Goal: Transaction & Acquisition: Obtain resource

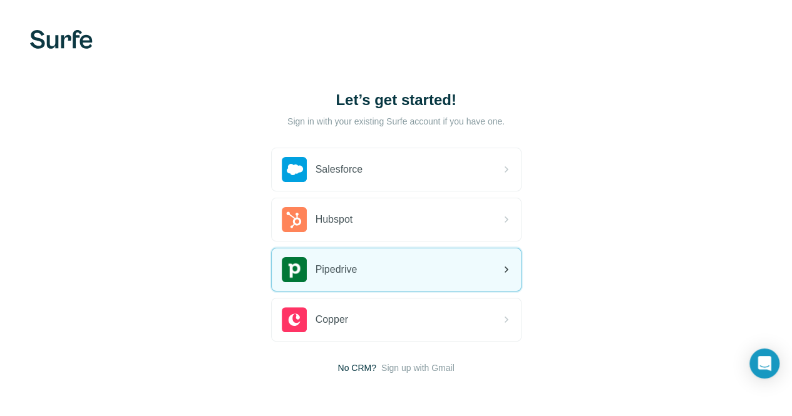
click at [272, 265] on div "Pipedrive" at bounding box center [396, 270] width 249 height 43
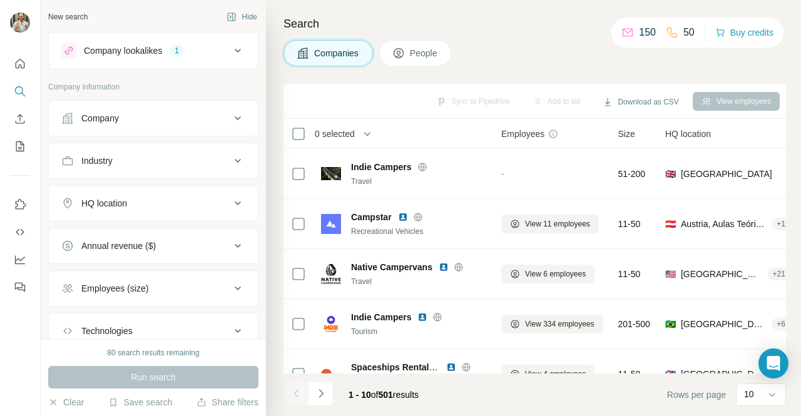
click at [228, 152] on button "Industry" at bounding box center [153, 161] width 209 height 30
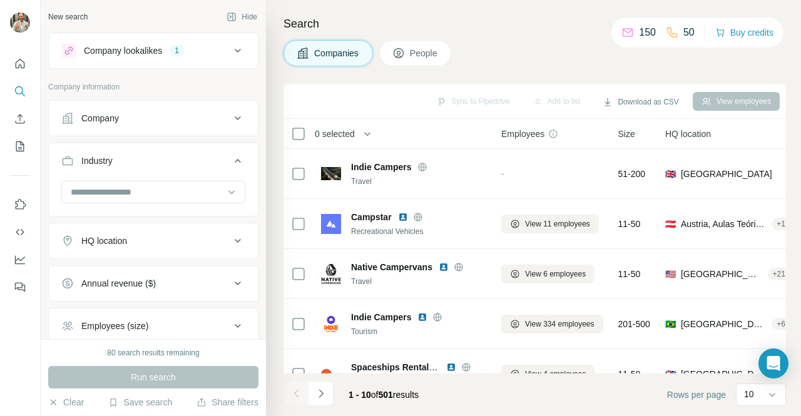
click at [230, 157] on icon at bounding box center [237, 160] width 15 height 15
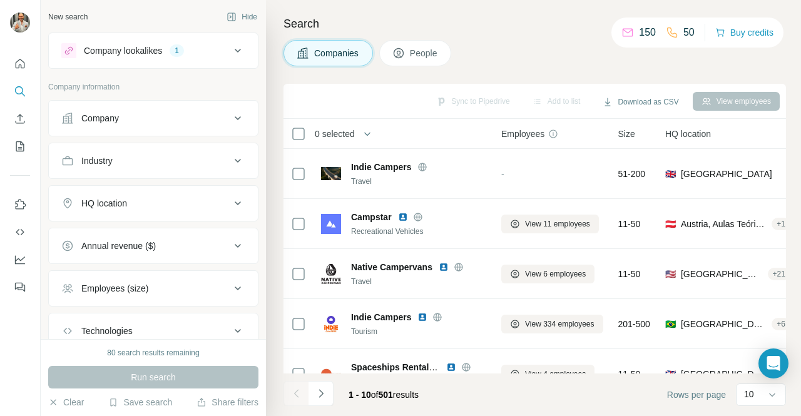
click at [230, 123] on icon at bounding box center [237, 118] width 15 height 15
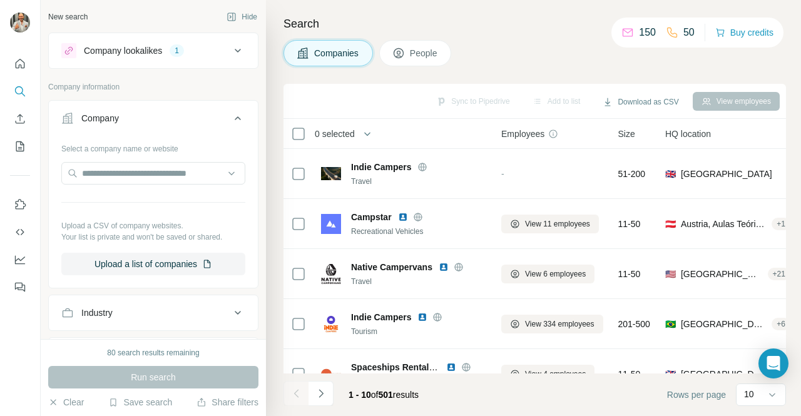
click at [230, 122] on icon at bounding box center [237, 118] width 15 height 15
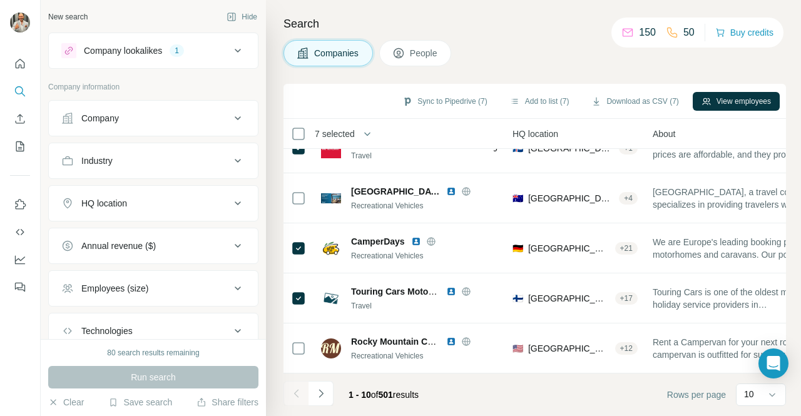
scroll to position [282, 0]
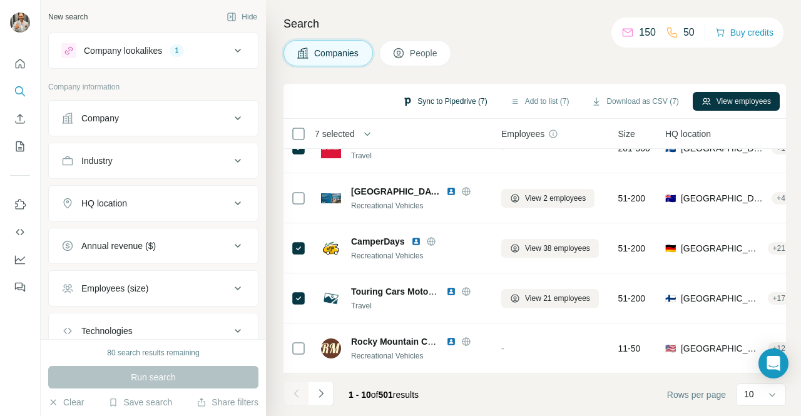
click at [454, 100] on button "Sync to Pipedrive (7)" at bounding box center [445, 101] width 102 height 19
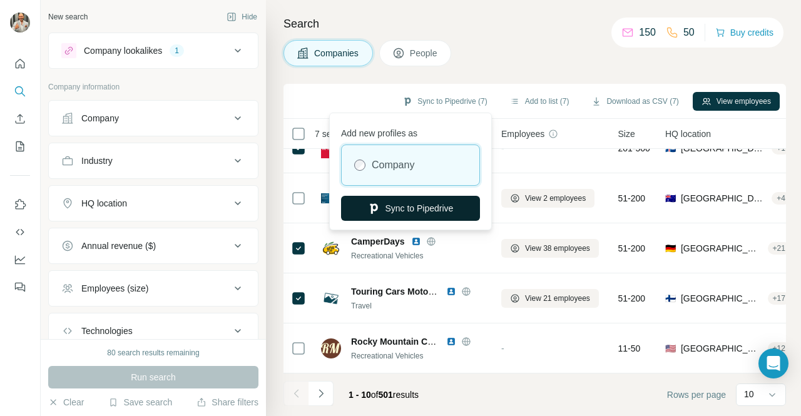
click at [413, 211] on button "Sync to Pipedrive" at bounding box center [410, 208] width 139 height 25
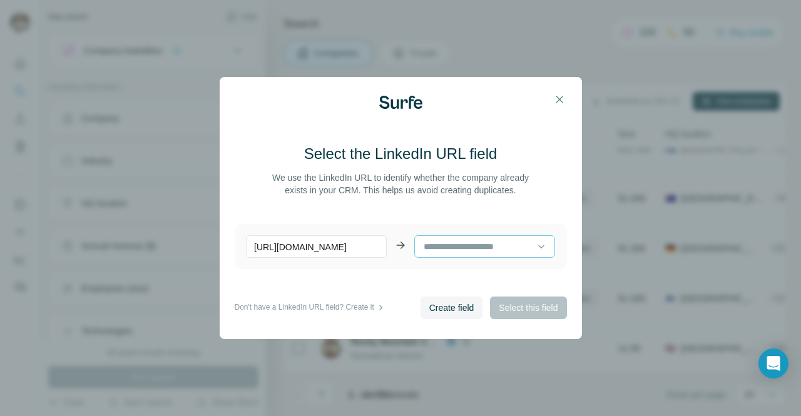
click at [467, 245] on input at bounding box center [480, 247] width 115 height 14
click at [456, 274] on p "Country" at bounding box center [440, 275] width 31 height 13
drag, startPoint x: 497, startPoint y: 250, endPoint x: 483, endPoint y: 244, distance: 15.5
click at [497, 249] on div "Country" at bounding box center [480, 244] width 115 height 21
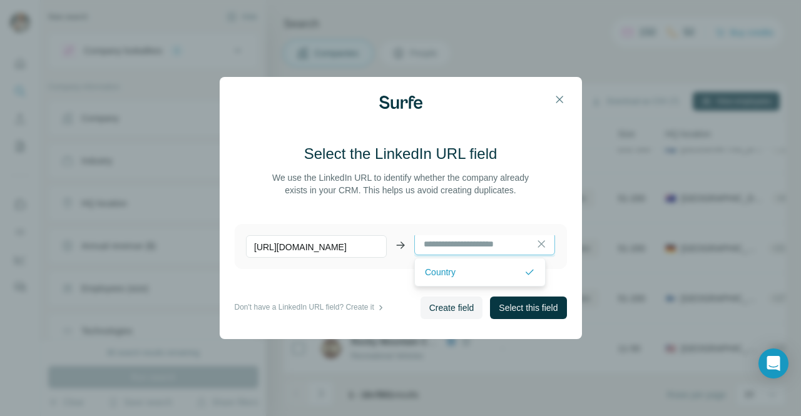
scroll to position [0, 0]
click at [452, 269] on p "Country" at bounding box center [440, 272] width 31 height 13
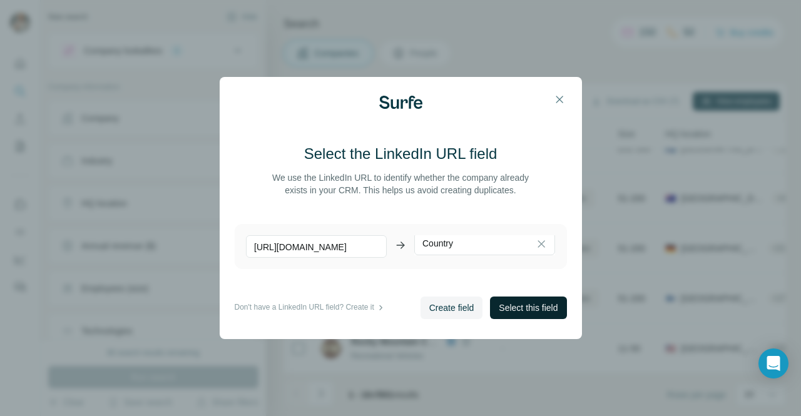
click at [513, 309] on span "Select this field" at bounding box center [528, 308] width 59 height 13
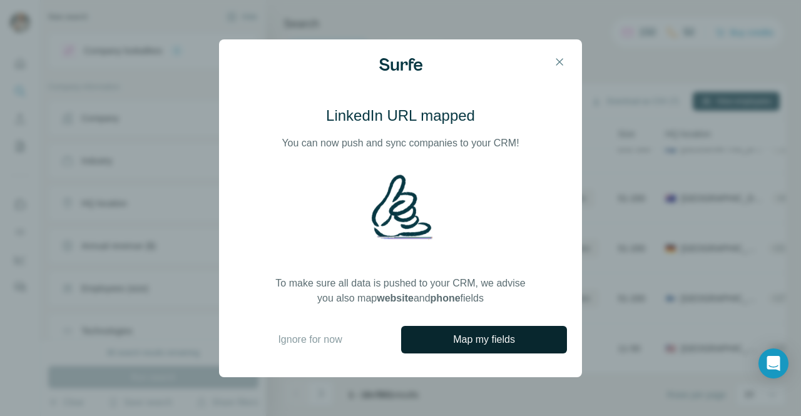
click at [489, 342] on span "Map my fields" at bounding box center [484, 339] width 62 height 15
click at [559, 62] on icon "button" at bounding box center [560, 62] width 13 height 13
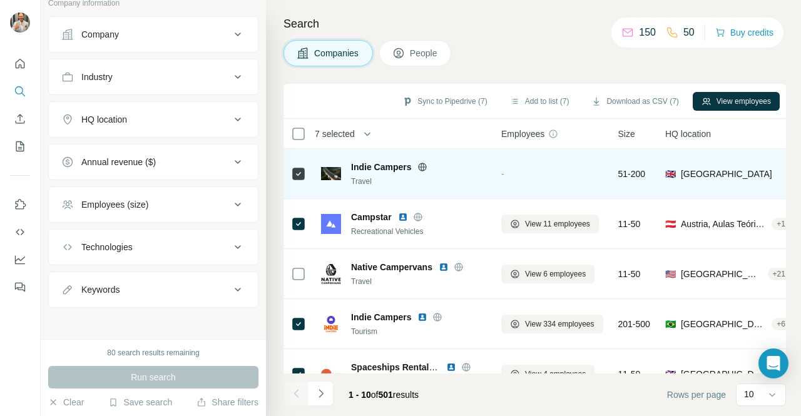
click at [362, 165] on span "Indie Campers" at bounding box center [381, 167] width 60 height 13
click at [332, 172] on img at bounding box center [331, 173] width 20 height 13
drag, startPoint x: 412, startPoint y: 165, endPoint x: 348, endPoint y: 165, distance: 63.9
click at [348, 165] on div "Indie Campers Travel" at bounding box center [403, 174] width 165 height 26
copy span "Indie Campers"
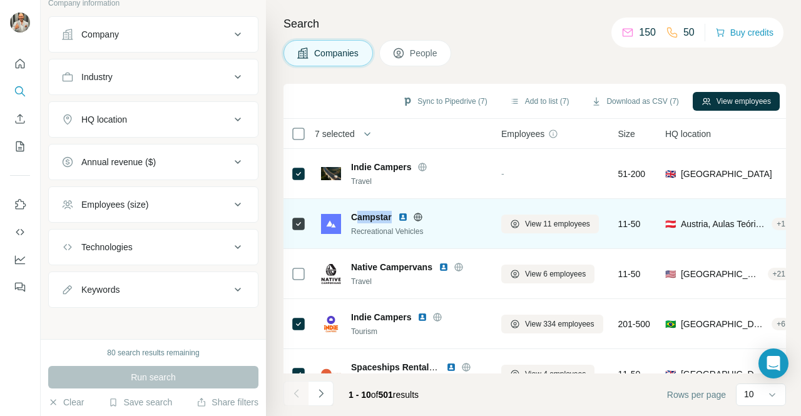
drag, startPoint x: 393, startPoint y: 215, endPoint x: 354, endPoint y: 217, distance: 38.9
click at [354, 217] on div "Campstar" at bounding box center [418, 217] width 135 height 13
drag, startPoint x: 353, startPoint y: 217, endPoint x: 391, endPoint y: 215, distance: 38.2
click at [391, 215] on span "Campstar" at bounding box center [371, 217] width 41 height 13
copy span "Campstar"
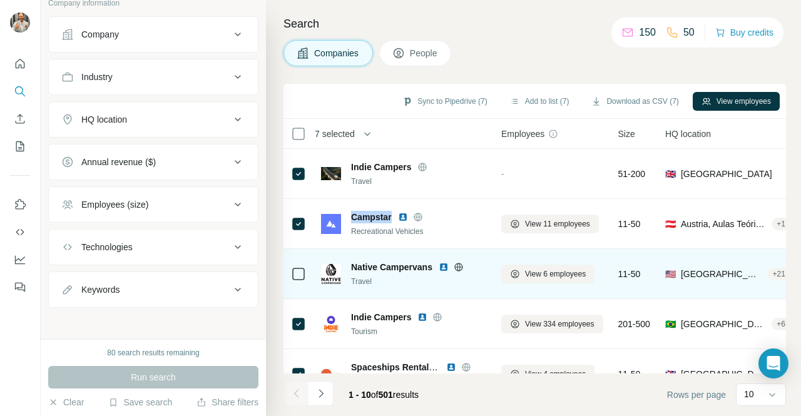
scroll to position [125, 0]
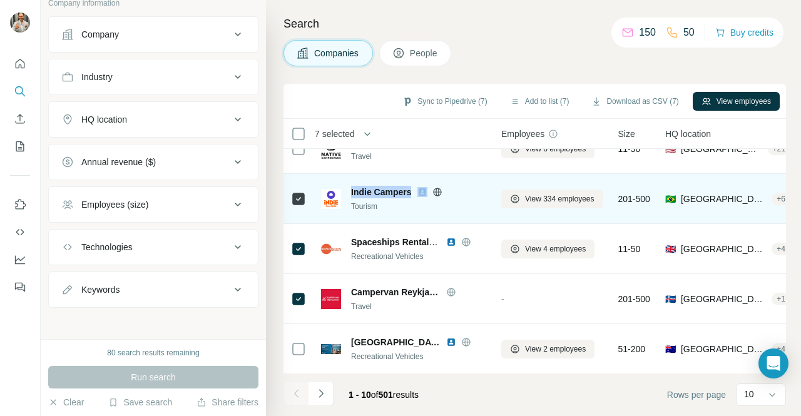
drag, startPoint x: 415, startPoint y: 190, endPoint x: 350, endPoint y: 192, distance: 65.1
click at [350, 192] on div "Indie Campers Tourism" at bounding box center [403, 199] width 165 height 26
copy span "Indie Campers"
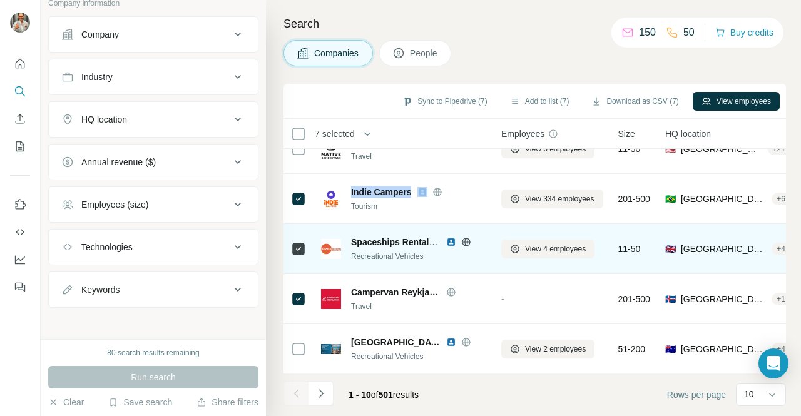
click at [451, 242] on img at bounding box center [451, 242] width 10 height 10
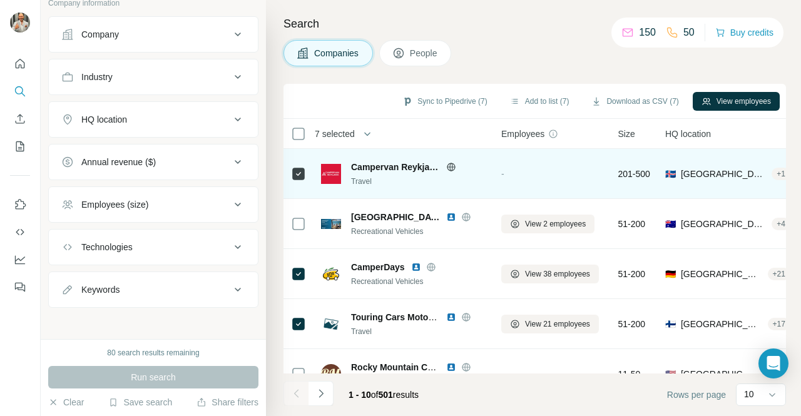
click at [397, 165] on span "Campervan Reykjavik" at bounding box center [395, 167] width 89 height 13
click at [337, 164] on img at bounding box center [331, 174] width 20 height 20
drag, startPoint x: 331, startPoint y: 174, endPoint x: 358, endPoint y: 175, distance: 27.6
click at [332, 174] on img at bounding box center [331, 174] width 20 height 20
drag, startPoint x: 360, startPoint y: 177, endPoint x: 361, endPoint y: 166, distance: 11.3
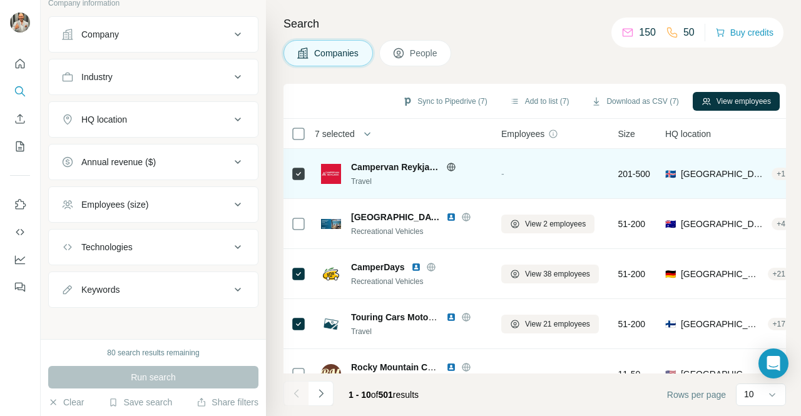
click at [360, 174] on div "Campervan Reykjavik Travel" at bounding box center [418, 174] width 135 height 26
click at [361, 166] on span "Campervan Reykjavik" at bounding box center [395, 167] width 89 height 13
drag, startPoint x: 353, startPoint y: 168, endPoint x: 448, endPoint y: 167, distance: 95.2
click at [448, 167] on div "Campervan Reykjavik" at bounding box center [418, 167] width 135 height 13
copy div "Campervan Reykjavik"
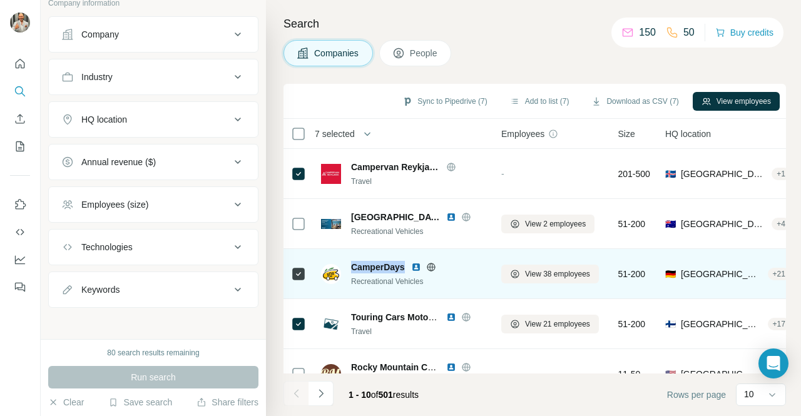
drag, startPoint x: 354, startPoint y: 266, endPoint x: 391, endPoint y: 264, distance: 37.0
click at [405, 264] on span "CamperDays" at bounding box center [378, 267] width 54 height 13
copy span "CamperDays"
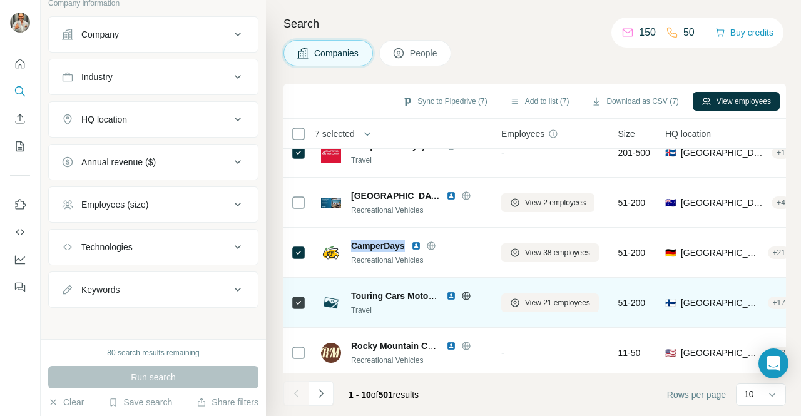
scroll to position [282, 0]
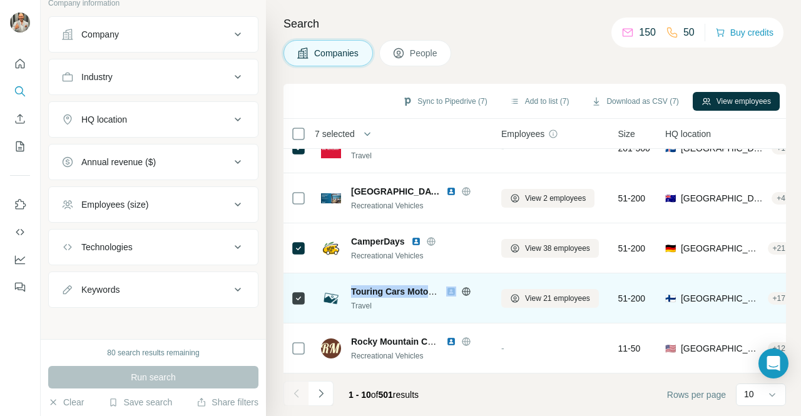
drag, startPoint x: 352, startPoint y: 286, endPoint x: 476, endPoint y: 286, distance: 124.0
click at [476, 286] on div "Touring Cars Motorhome Rental Chain in [GEOGRAPHIC_DATA]" at bounding box center [418, 292] width 135 height 13
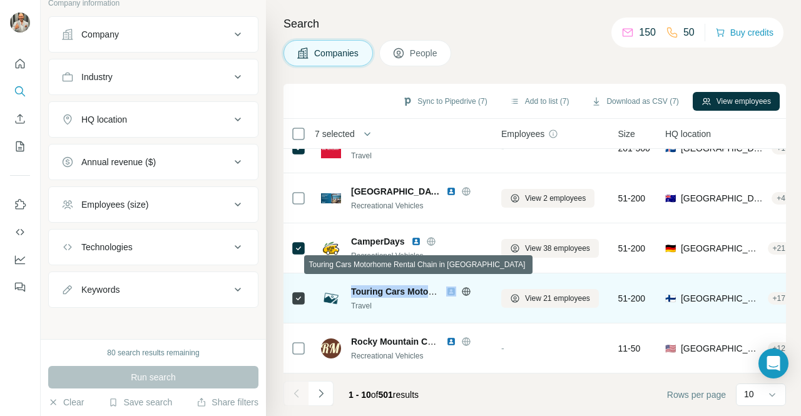
copy div "Touring Cars Motorhome Rental Chain in [GEOGRAPHIC_DATA]"
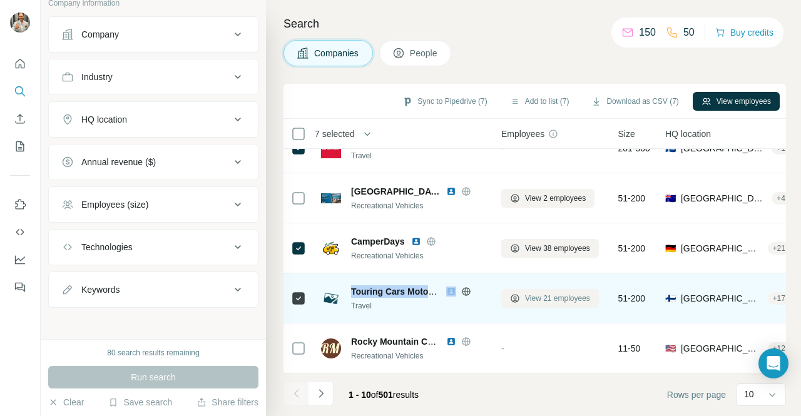
click at [521, 297] on button "View 21 employees" at bounding box center [551, 298] width 98 height 19
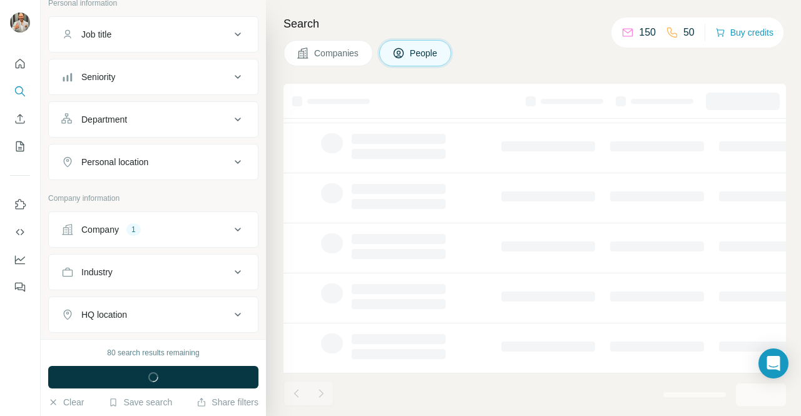
scroll to position [277, 0]
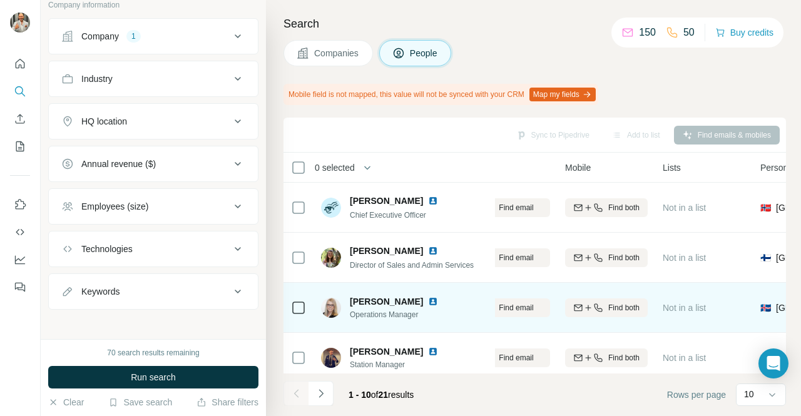
scroll to position [0, 173]
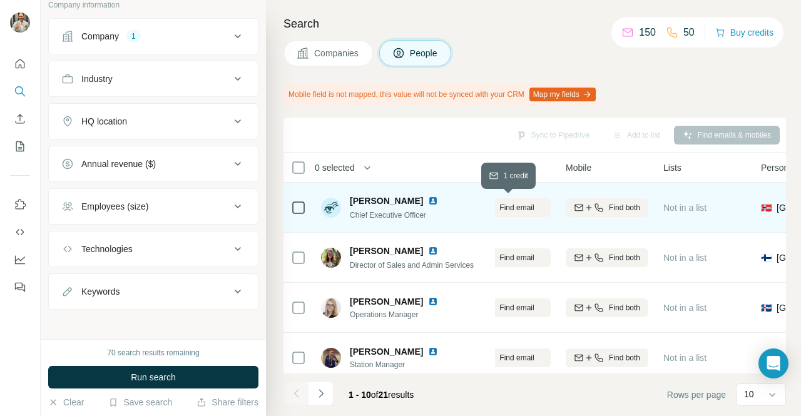
click at [529, 205] on span "Find email" at bounding box center [517, 207] width 34 height 11
drag, startPoint x: 534, startPoint y: 374, endPoint x: 520, endPoint y: 373, distance: 14.4
click at [520, 373] on div "Sync to Pipedrive Add to list Find emails & mobiles 0 selected People Company E…" at bounding box center [535, 267] width 503 height 299
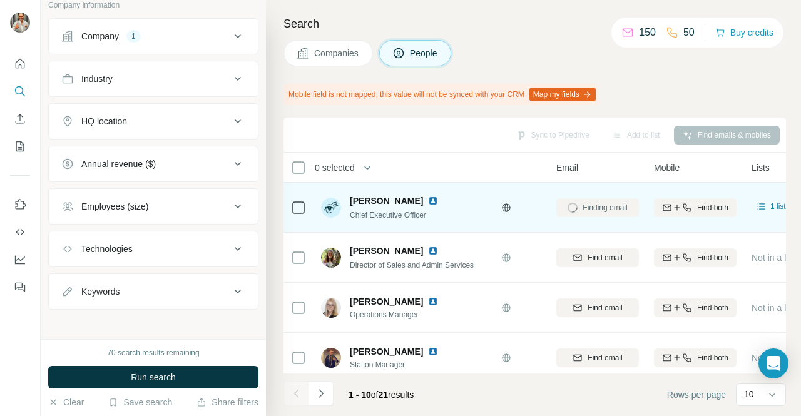
scroll to position [0, 71]
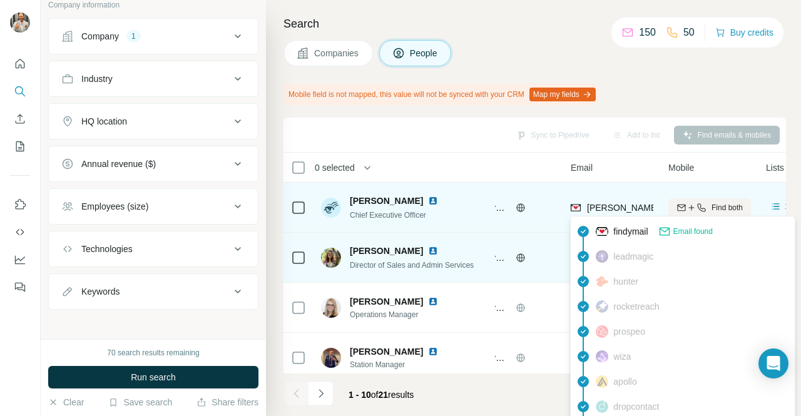
click at [694, 232] on span "Email found" at bounding box center [693, 231] width 39 height 11
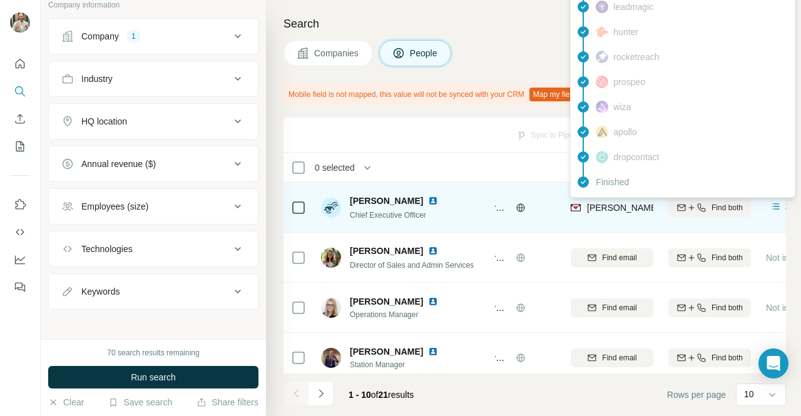
click at [605, 209] on span "[PERSON_NAME][EMAIL_ADDRESS][PERSON_NAME][DOMAIN_NAME]" at bounding box center [733, 208] width 293 height 10
drag, startPoint x: 587, startPoint y: 210, endPoint x: 644, endPoint y: 212, distance: 56.4
click at [644, 212] on span "[PERSON_NAME][EMAIL_ADDRESS][PERSON_NAME][DOMAIN_NAME]" at bounding box center [728, 208] width 283 height 13
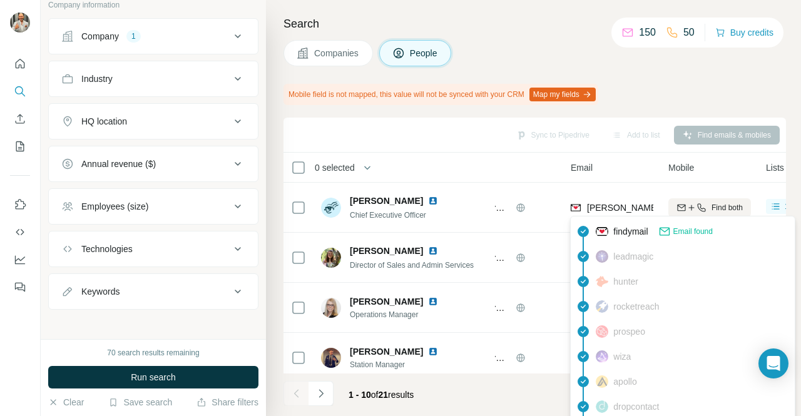
drag, startPoint x: 604, startPoint y: 205, endPoint x: 631, endPoint y: 173, distance: 42.3
click at [631, 168] on div "Email" at bounding box center [612, 167] width 83 height 14
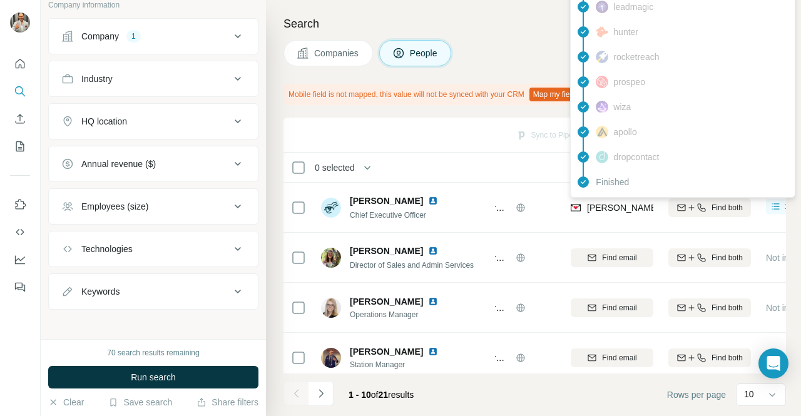
drag, startPoint x: 590, startPoint y: 209, endPoint x: 530, endPoint y: 167, distance: 72.9
click at [530, 167] on div "Company" at bounding box center [493, 167] width 125 height 14
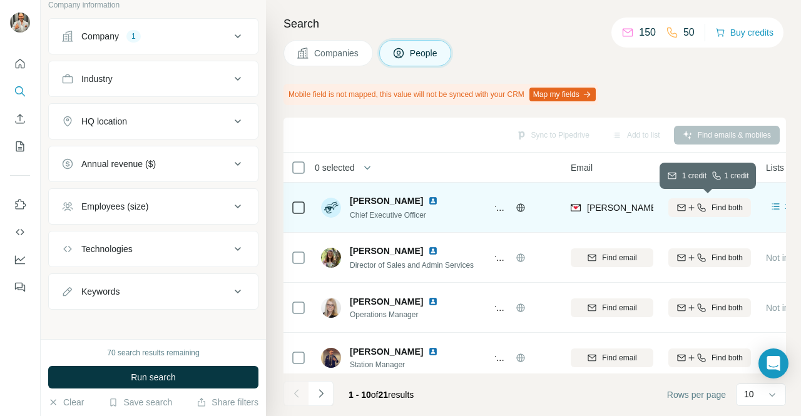
click at [724, 207] on span "Find both" at bounding box center [727, 207] width 31 height 11
click at [774, 206] on icon at bounding box center [777, 207] width 8 height 6
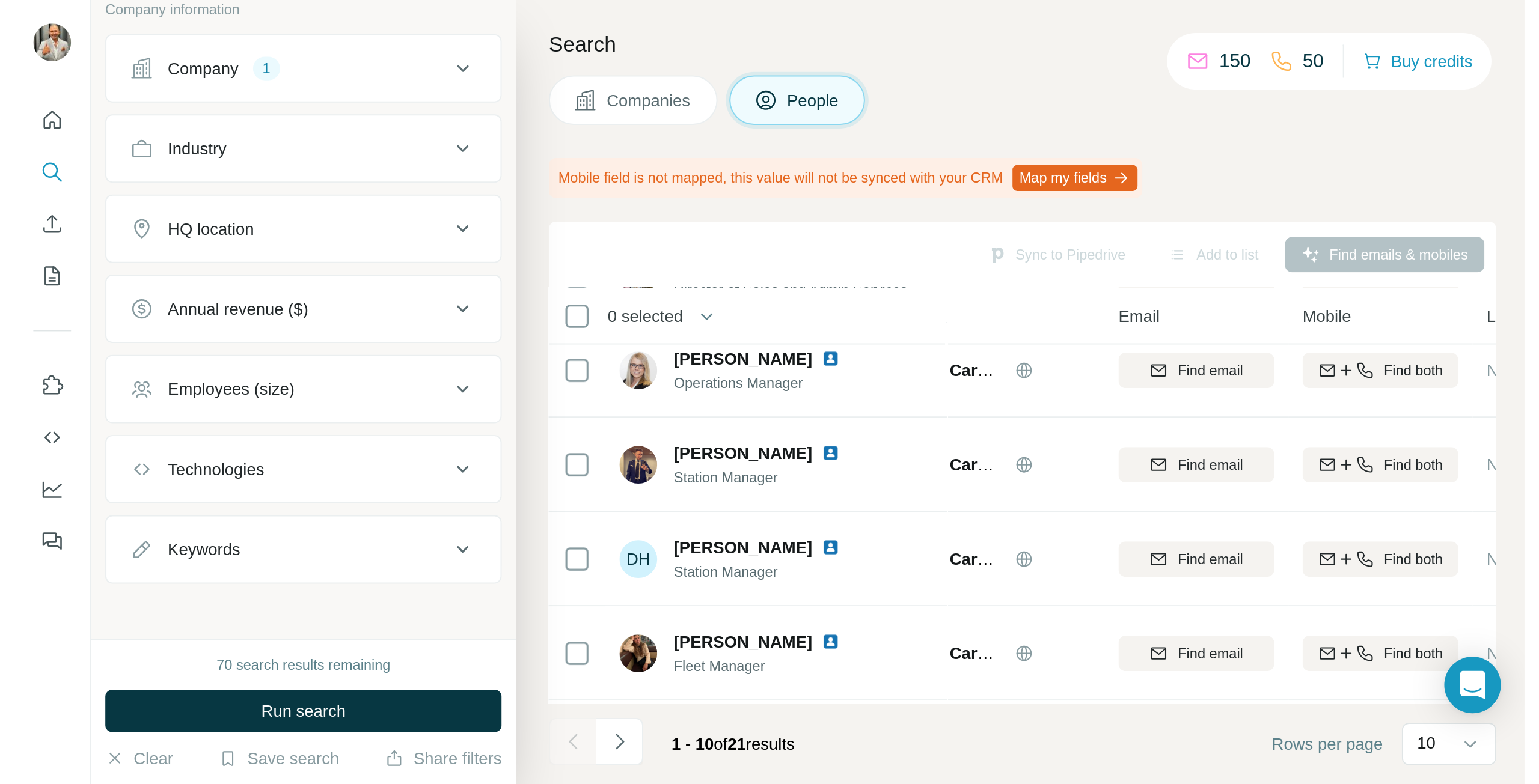
scroll to position [0, 54]
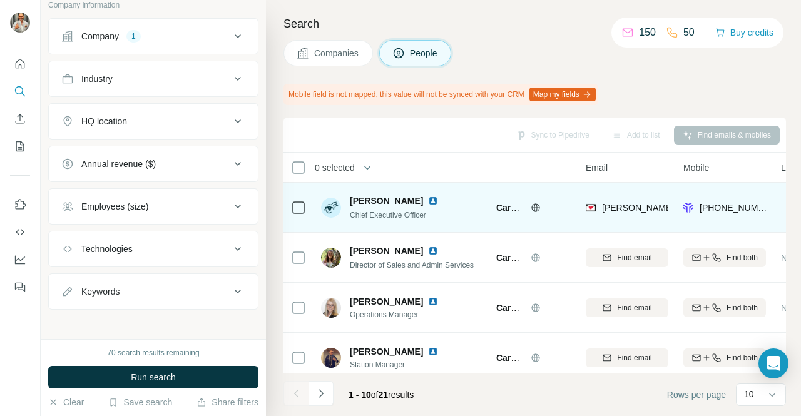
drag, startPoint x: 414, startPoint y: 197, endPoint x: 353, endPoint y: 197, distance: 61.4
click at [353, 197] on span "[PERSON_NAME]" at bounding box center [386, 201] width 73 height 13
click at [358, 197] on span "[PERSON_NAME]" at bounding box center [386, 201] width 73 height 13
drag, startPoint x: 361, startPoint y: 197, endPoint x: 352, endPoint y: 202, distance: 10.4
click at [352, 204] on span "[PERSON_NAME]" at bounding box center [386, 201] width 73 height 13
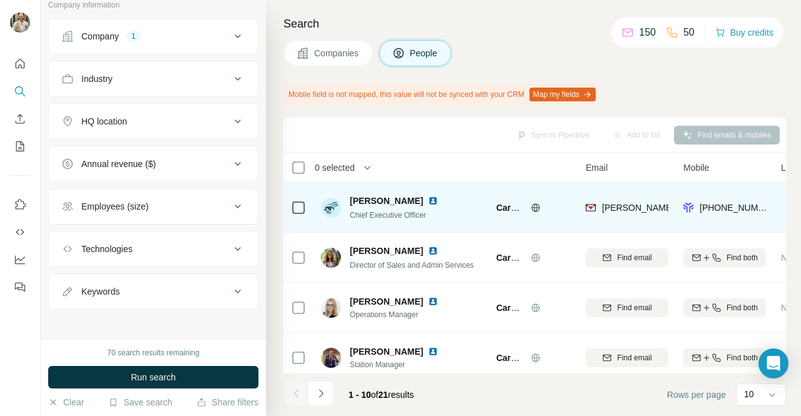
drag, startPoint x: 351, startPoint y: 200, endPoint x: 415, endPoint y: 201, distance: 63.9
click at [415, 201] on span "[PERSON_NAME]" at bounding box center [386, 201] width 73 height 13
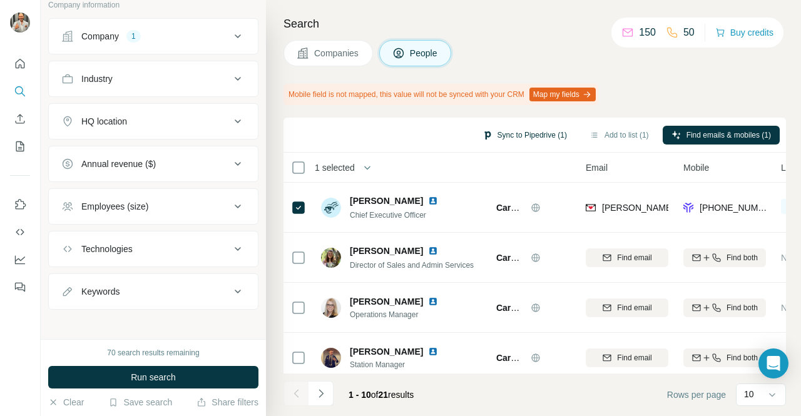
click at [532, 134] on button "Sync to Pipedrive (1)" at bounding box center [525, 135] width 102 height 19
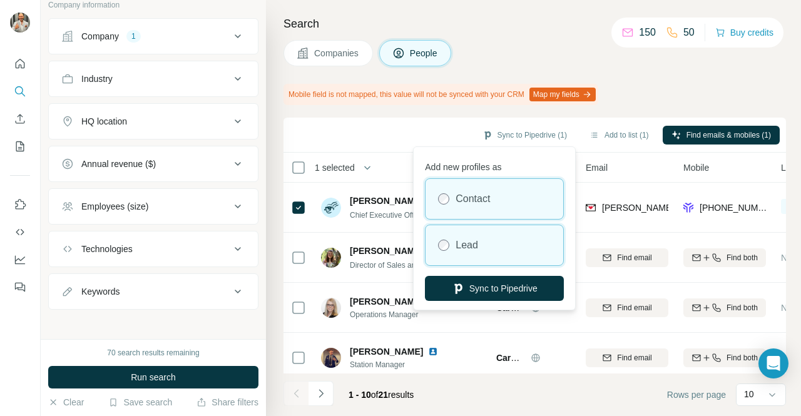
click at [486, 247] on div "Lead" at bounding box center [495, 245] width 138 height 40
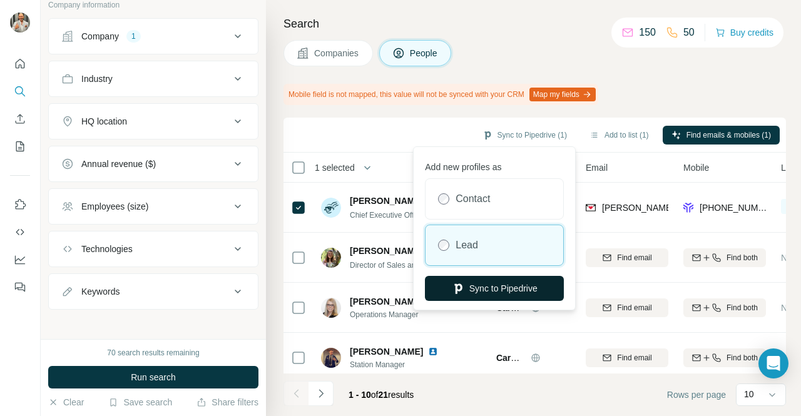
click at [508, 288] on button "Sync to Pipedrive" at bounding box center [494, 288] width 139 height 25
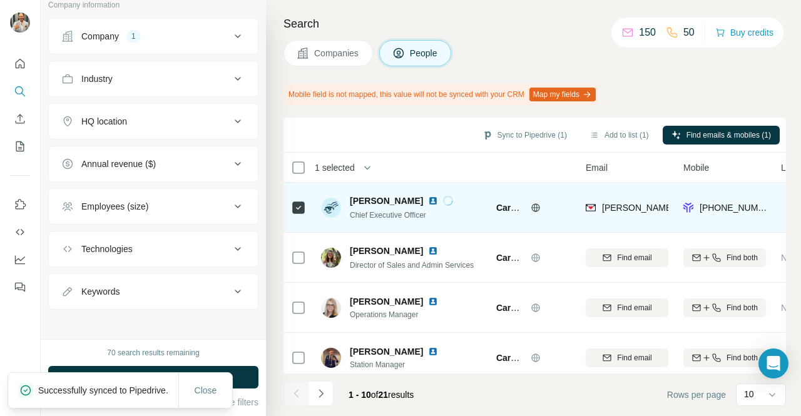
drag, startPoint x: 349, startPoint y: 201, endPoint x: 413, endPoint y: 201, distance: 63.9
click at [413, 201] on span "[PERSON_NAME]" at bounding box center [386, 201] width 73 height 13
copy span "[PERSON_NAME]"
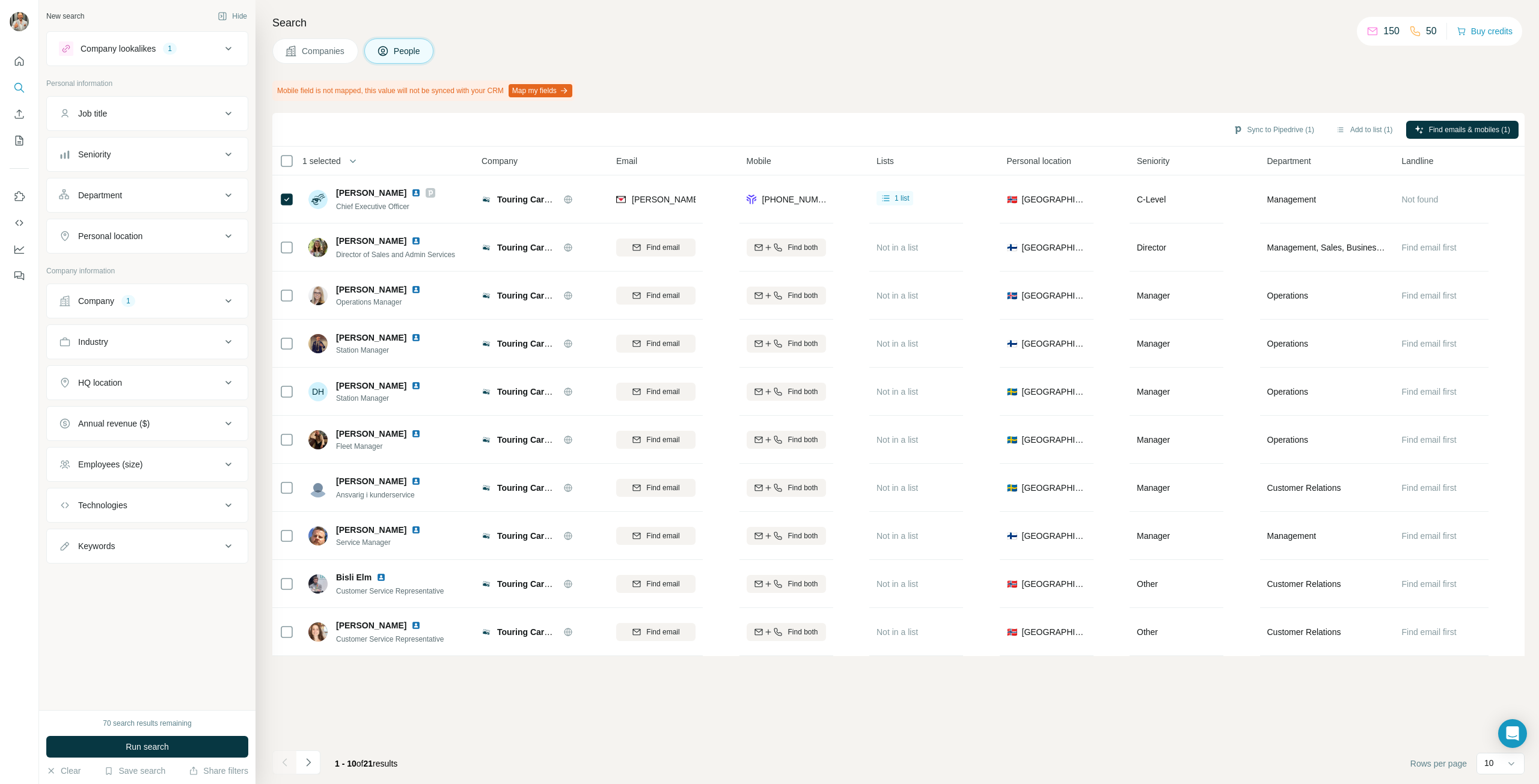
scroll to position [0, 0]
click at [301, 399] on button "Navigate to next page" at bounding box center [308, 762] width 24 height 24
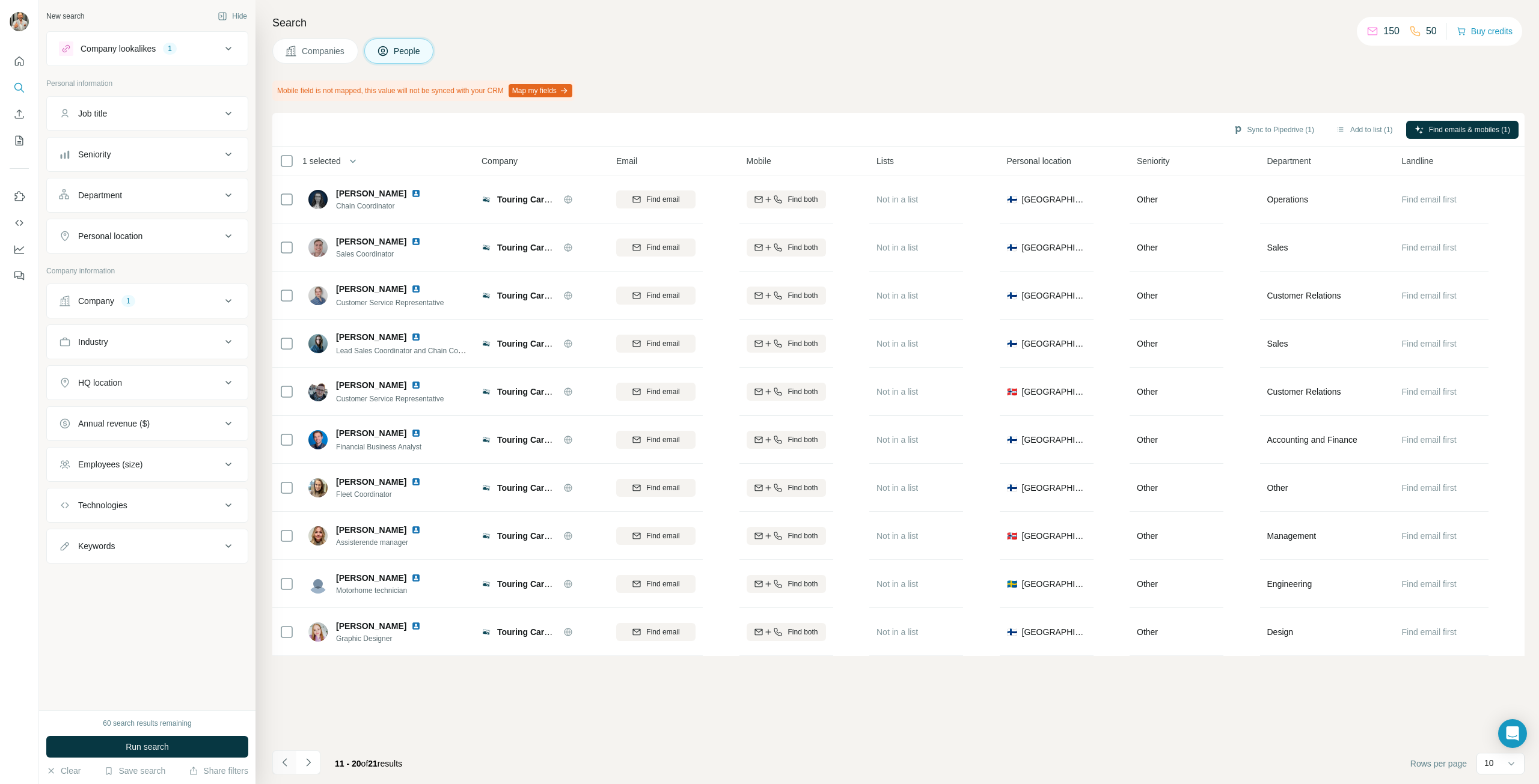
click at [284, 399] on icon "Navigate to previous page" at bounding box center [284, 762] width 4 height 8
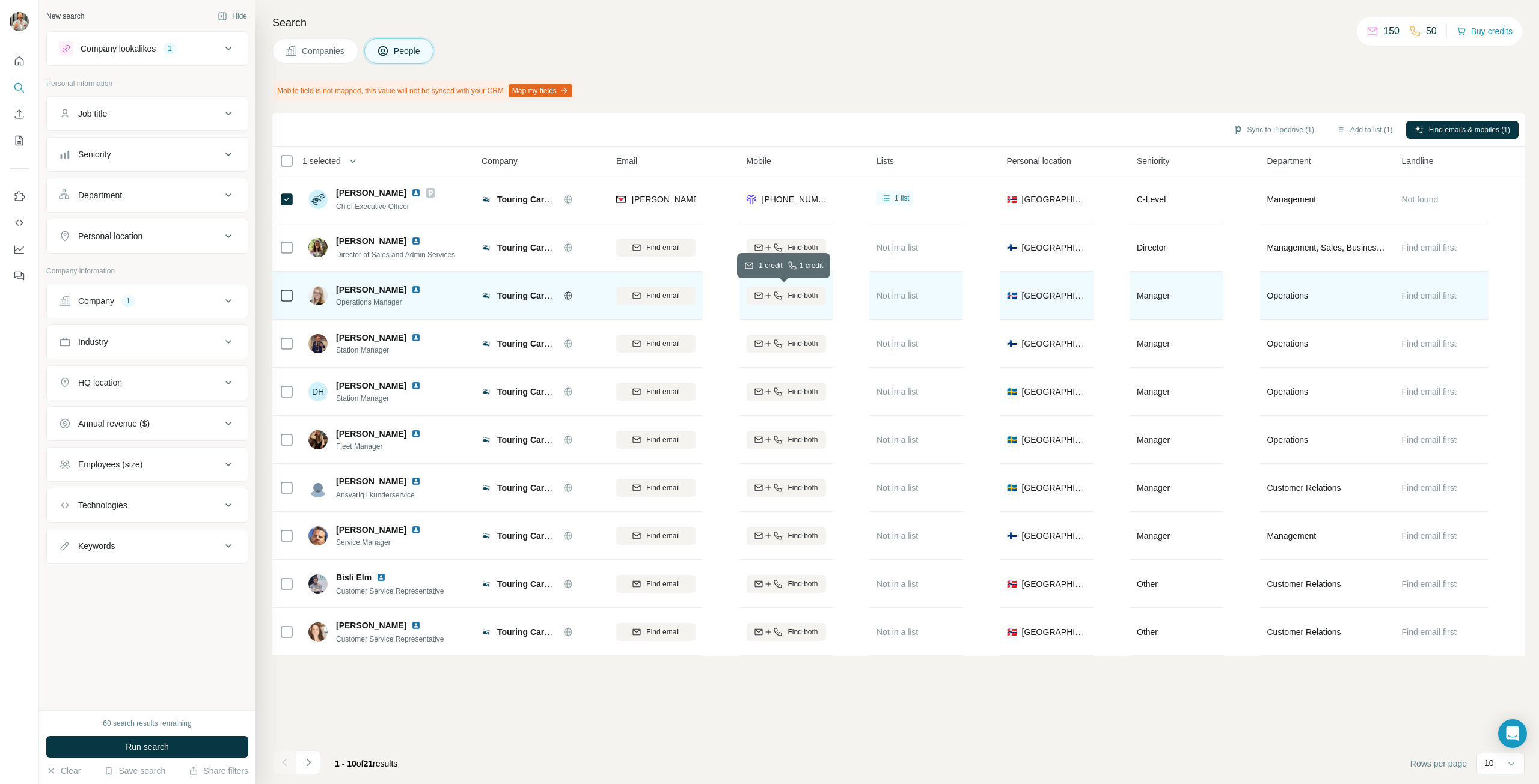
click at [769, 294] on icon "button" at bounding box center [778, 296] width 10 height 10
click at [664, 295] on div "Email not found" at bounding box center [656, 296] width 80 height 33
click at [661, 296] on div "Email not found" at bounding box center [656, 296] width 80 height 33
click at [769, 297] on span "1 list" at bounding box center [902, 294] width 15 height 11
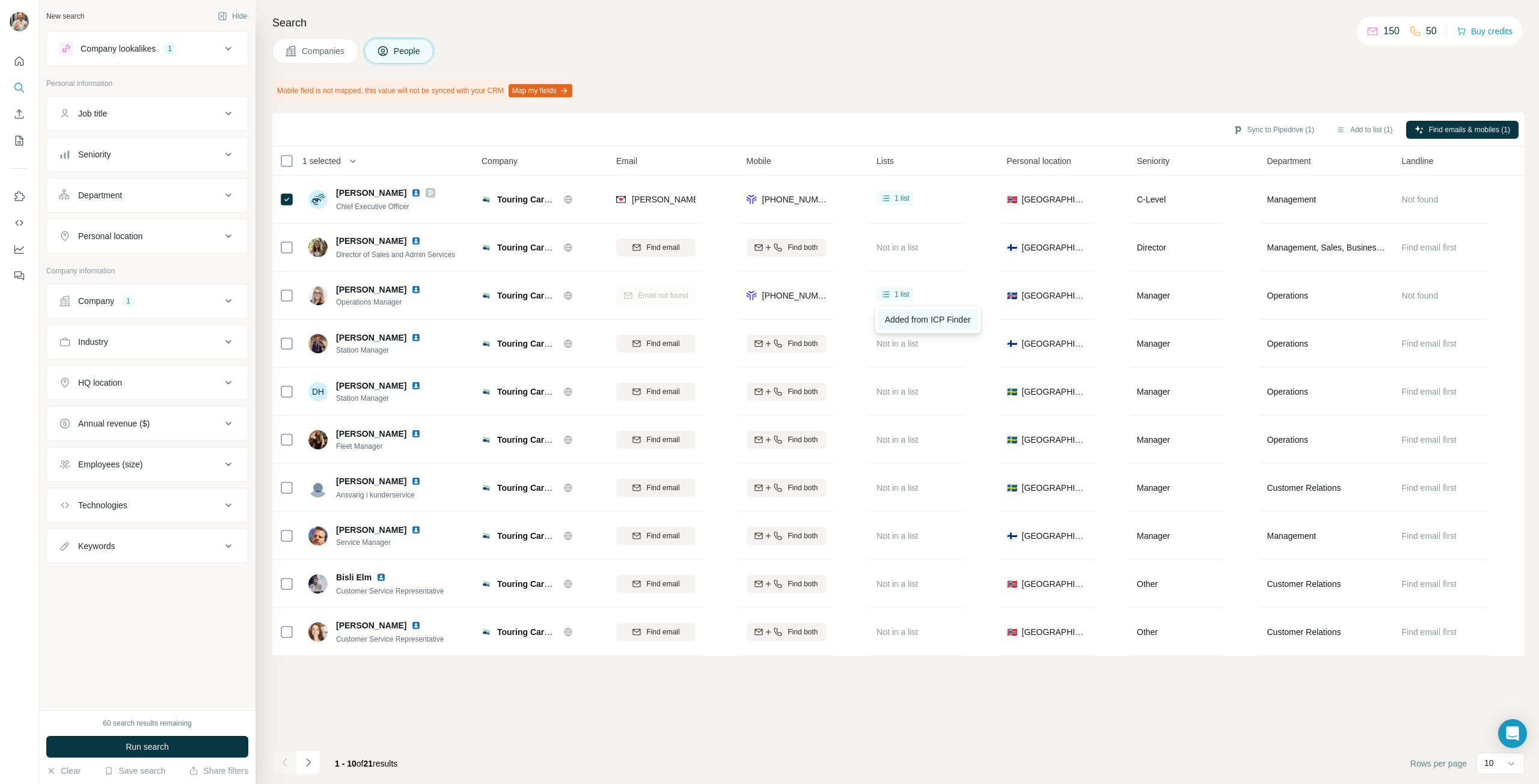
click at [769, 324] on span "Added from ICP Finder" at bounding box center [928, 320] width 86 height 10
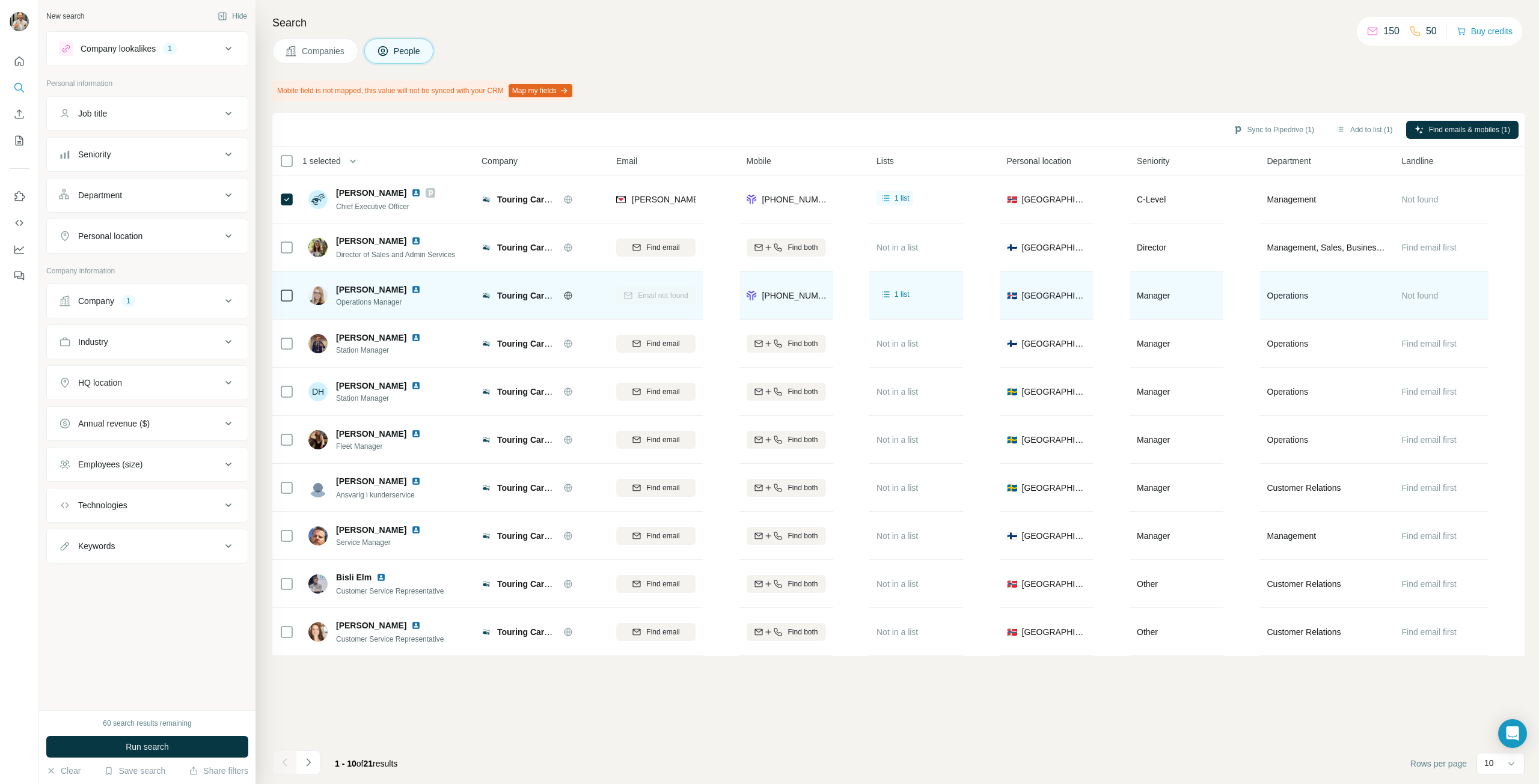
click at [664, 298] on div "Email not found" at bounding box center [656, 296] width 80 height 33
click at [565, 297] on icon at bounding box center [568, 296] width 10 height 10
click at [385, 289] on span "[PERSON_NAME]" at bounding box center [371, 290] width 70 height 10
click at [421, 290] on img at bounding box center [416, 290] width 10 height 10
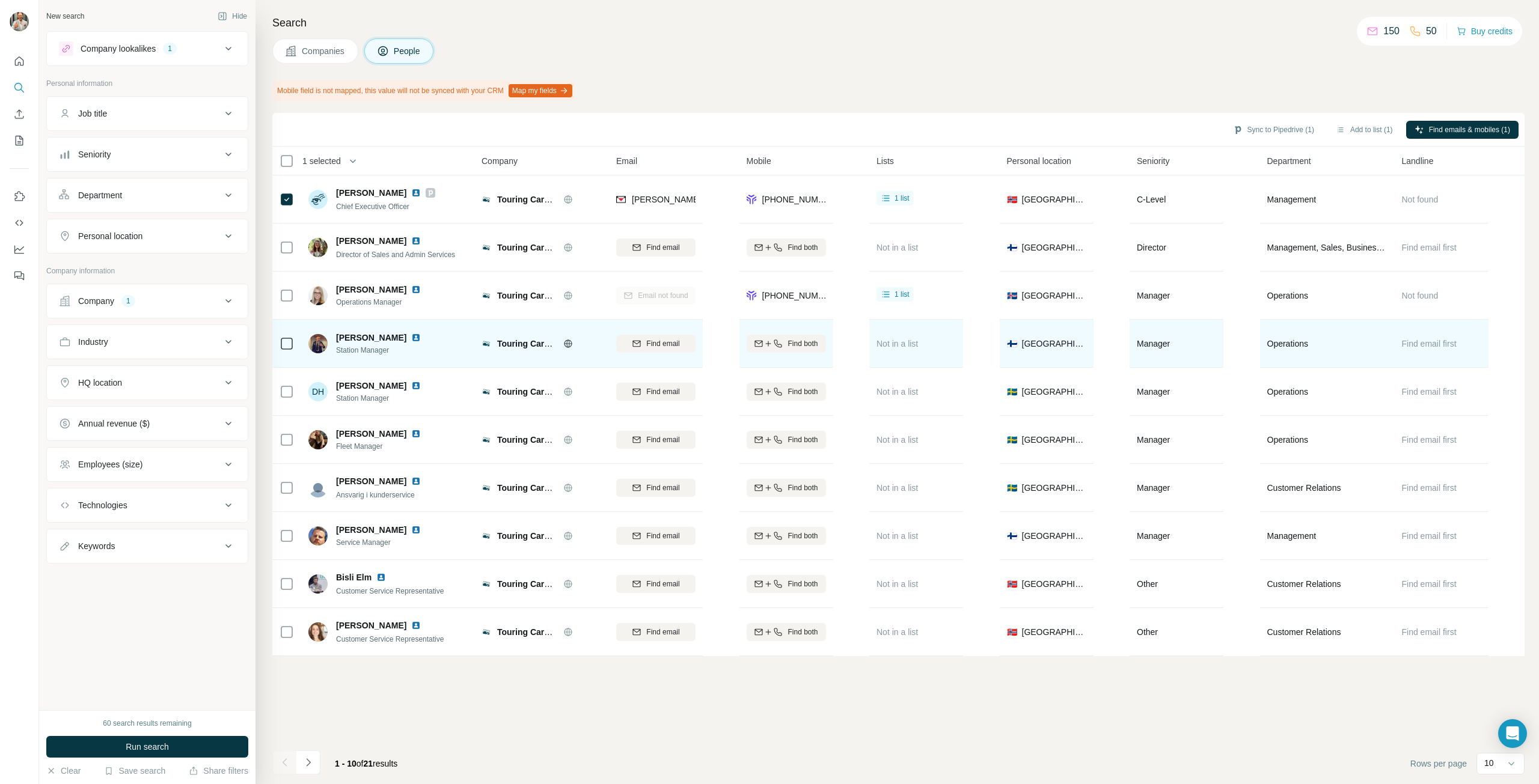
drag, startPoint x: 404, startPoint y: 337, endPoint x: 338, endPoint y: 344, distance: 66.4
click at [338, 344] on div "[PERSON_NAME] Station Manager" at bounding box center [385, 344] width 99 height 24
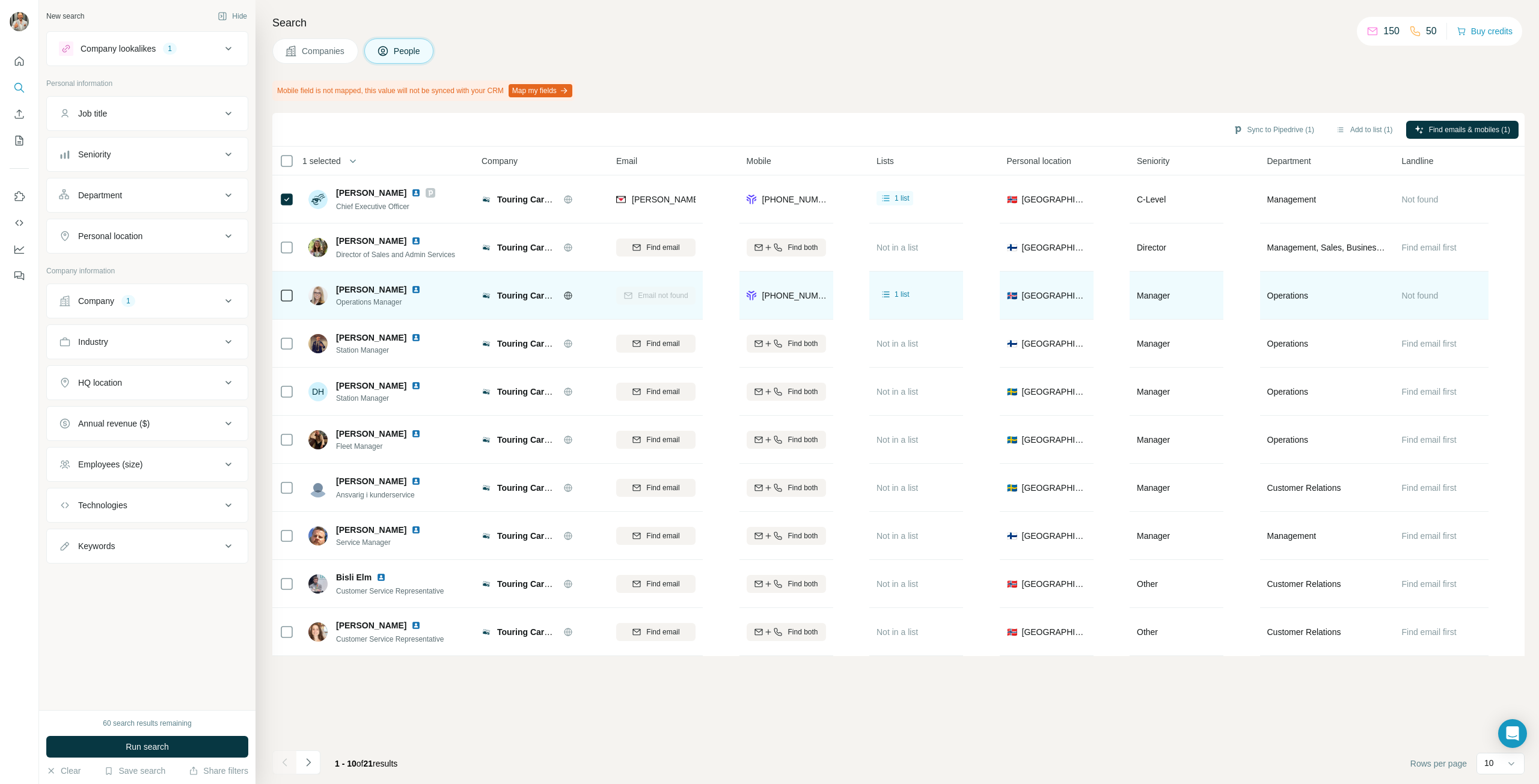
drag, startPoint x: 423, startPoint y: 289, endPoint x: 338, endPoint y: 294, distance: 85.1
click at [338, 294] on div "[PERSON_NAME]" at bounding box center [385, 290] width 99 height 12
copy span "[PERSON_NAME]"
click at [323, 297] on img at bounding box center [318, 296] width 19 height 19
click at [655, 293] on div "Email not found" at bounding box center [656, 296] width 80 height 33
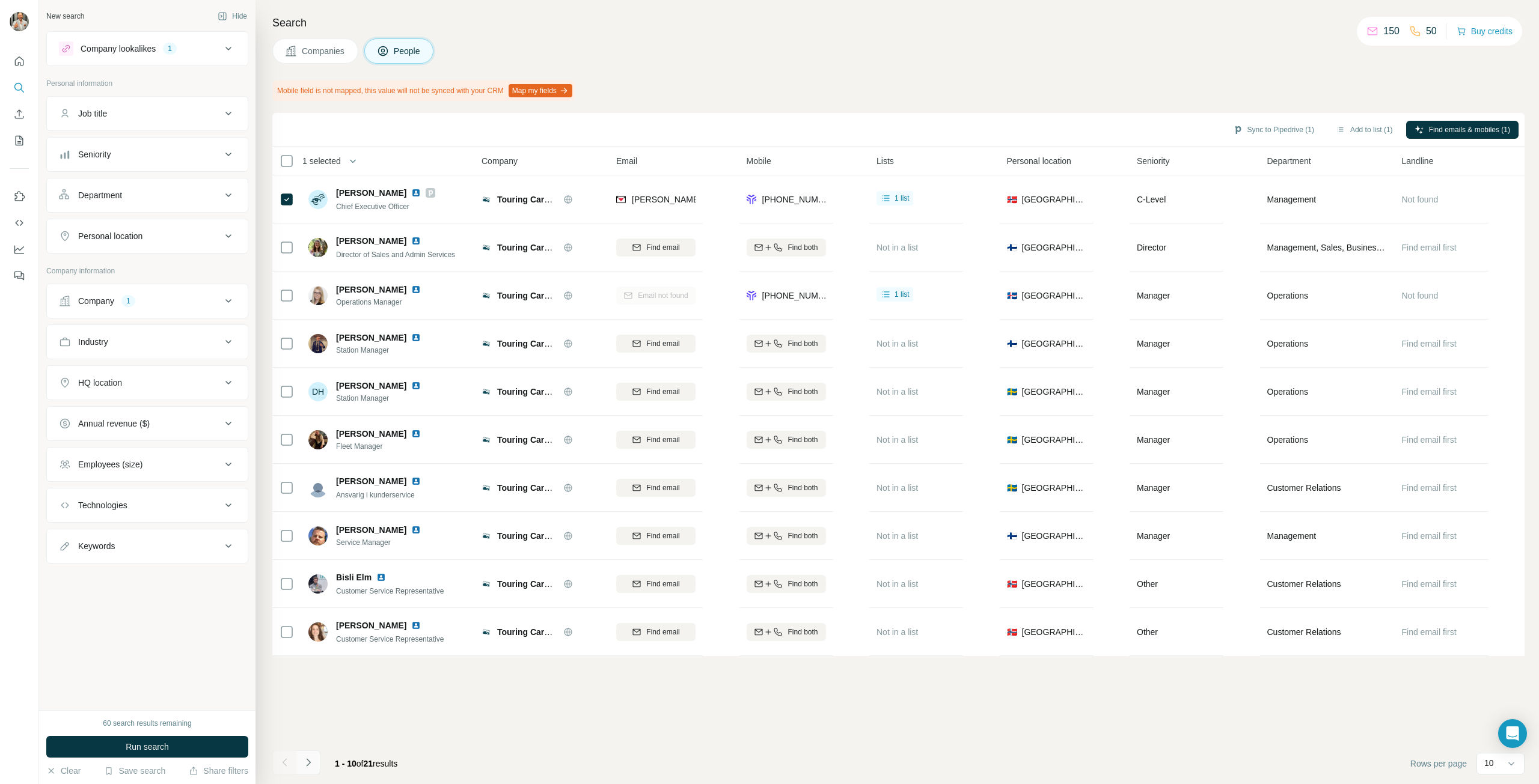
click at [309, 399] on icon "Navigate to next page" at bounding box center [308, 762] width 12 height 12
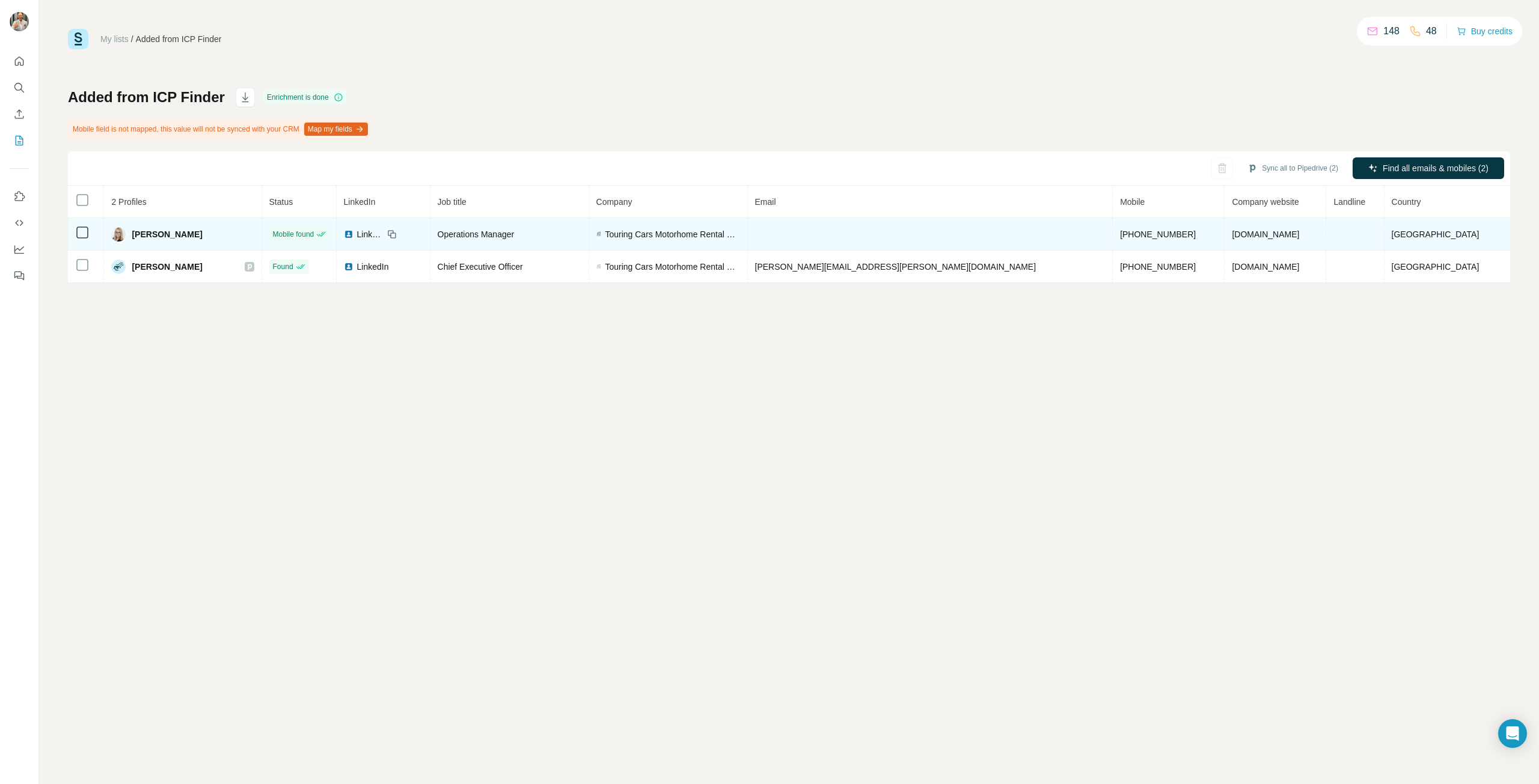
click at [840, 234] on td at bounding box center [930, 234] width 366 height 33
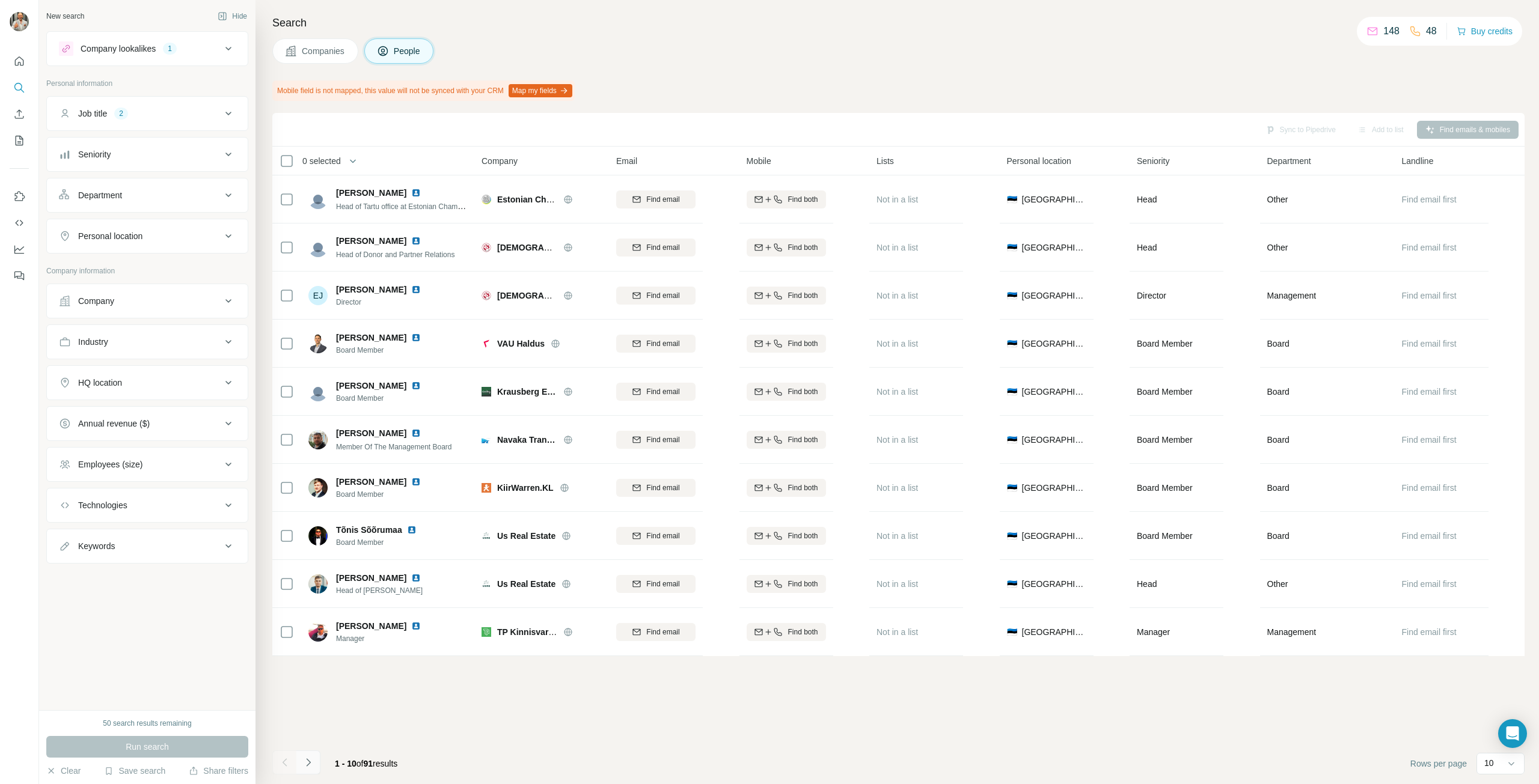
click at [319, 762] on button "Navigate to next page" at bounding box center [308, 762] width 24 height 24
